Goal: Transaction & Acquisition: Purchase product/service

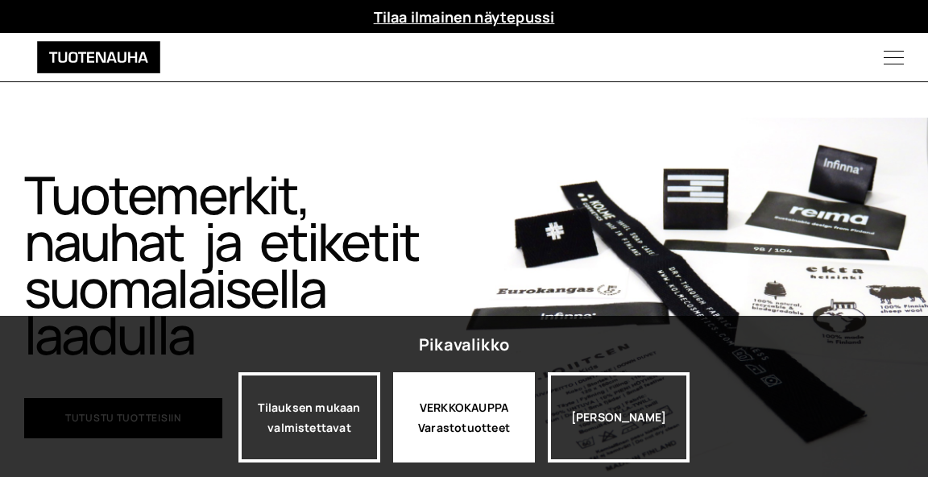
click at [441, 417] on div "VERKKOKAUPPA Varastotuotteet" at bounding box center [464, 417] width 142 height 90
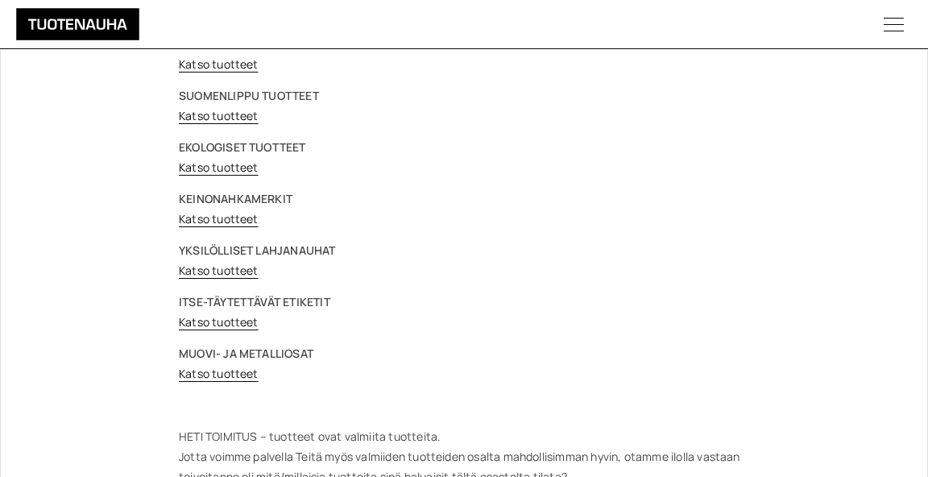
scroll to position [254, 0]
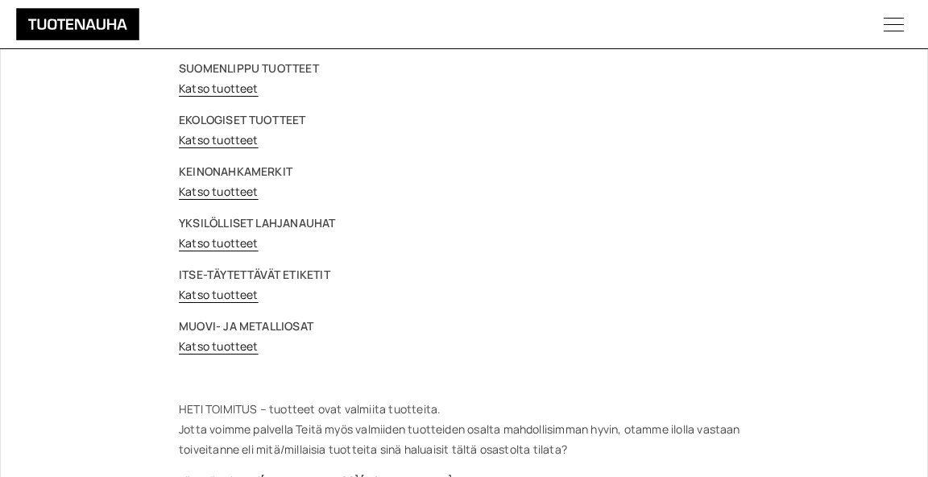
click at [221, 291] on link "Katso tuotteet" at bounding box center [219, 294] width 80 height 15
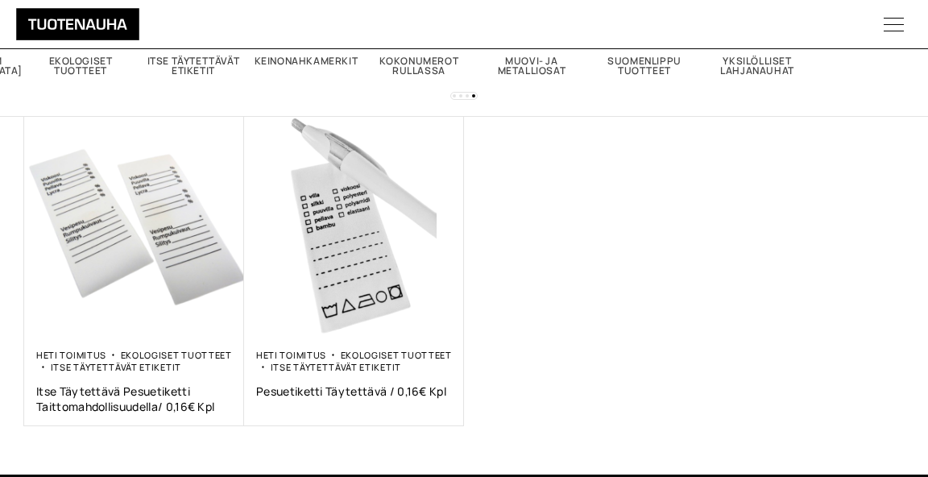
scroll to position [246, 0]
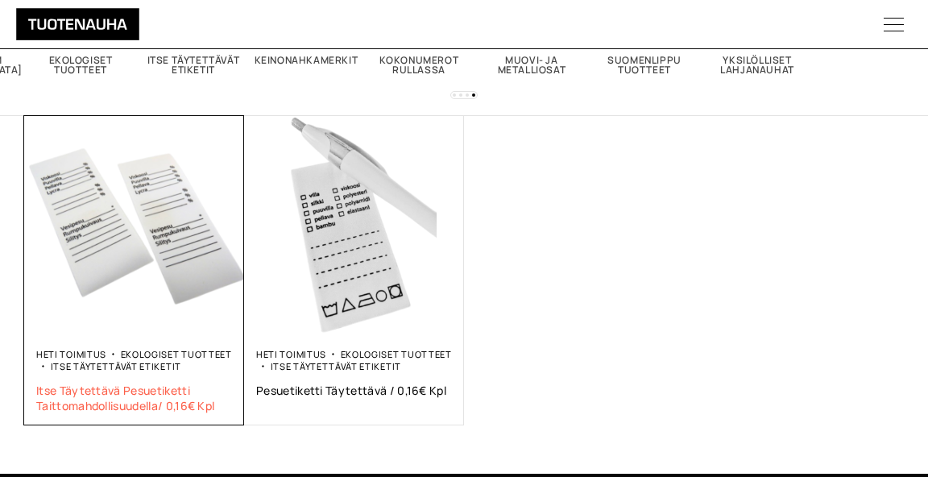
click at [116, 383] on span "Itse täytettävä pesuetiketti taittomahdollisuudella/ 0,16€ kpl" at bounding box center [134, 398] width 196 height 31
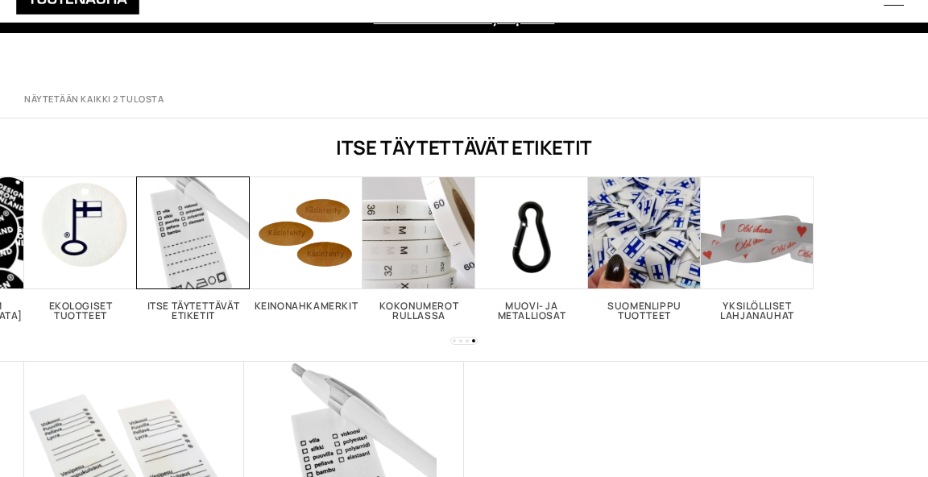
scroll to position [246, 0]
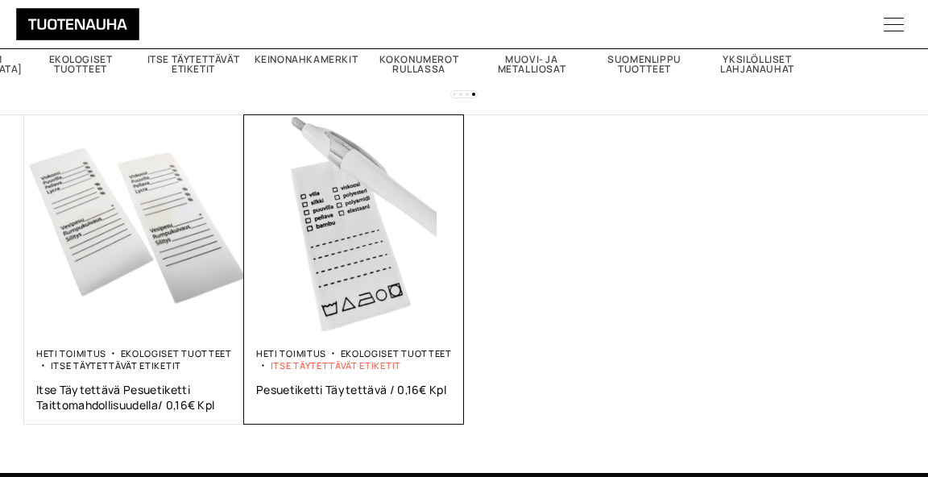
click at [368, 359] on link "Itse täytettävät etiketit" at bounding box center [336, 365] width 130 height 12
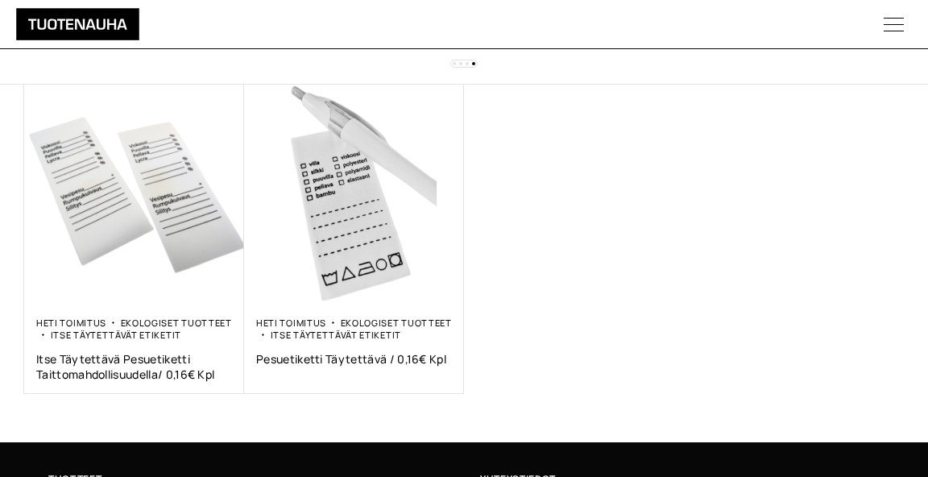
scroll to position [283, 0]
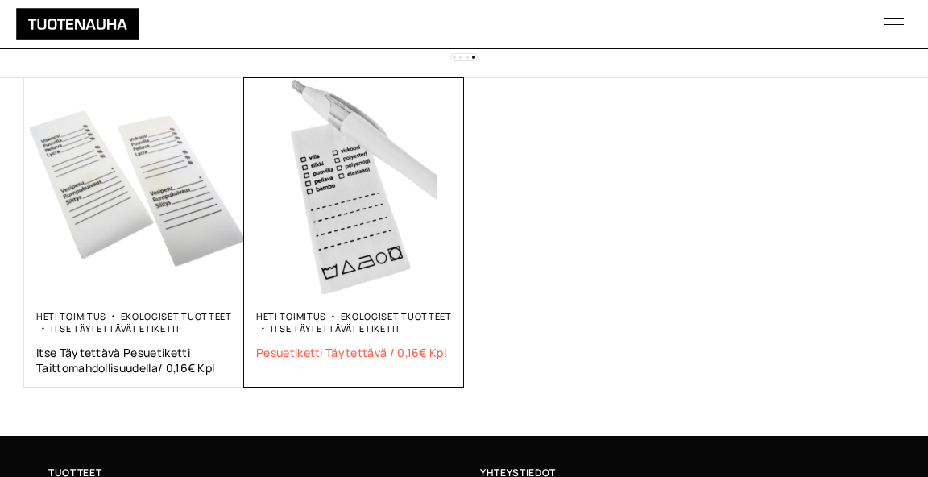
click at [358, 345] on span "Pesuetiketti Täytettävä / 0,16€ Kpl" at bounding box center [354, 352] width 196 height 15
